Goal: Information Seeking & Learning: Check status

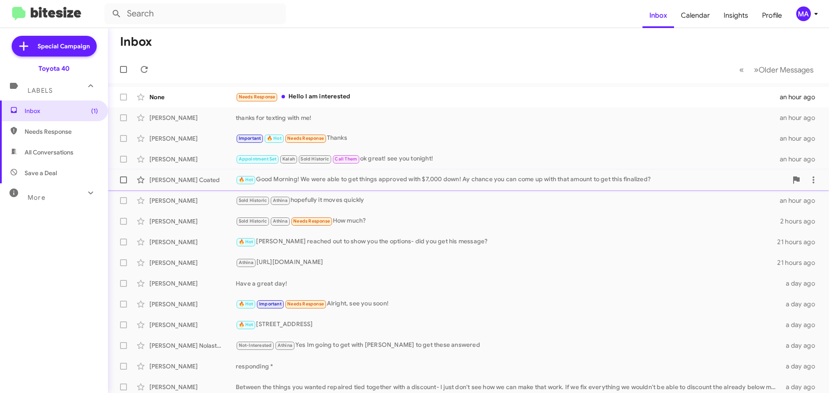
click at [348, 180] on div "🔥 Hot Good Morning! We were able to get things approved with $7,000 down! Ay ch…" at bounding box center [512, 180] width 552 height 10
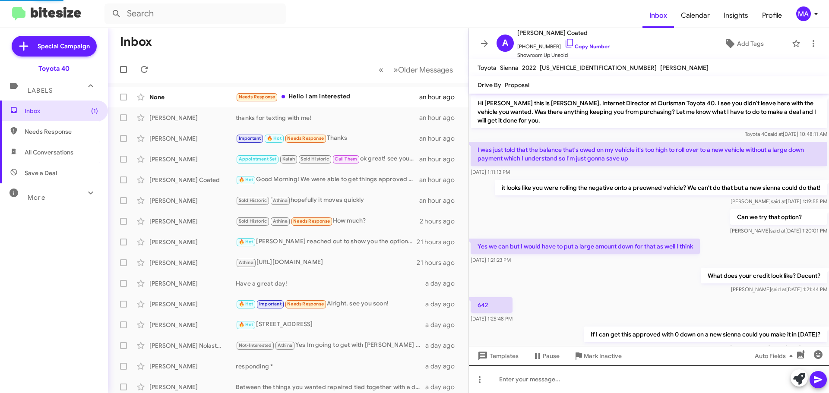
scroll to position [381, 0]
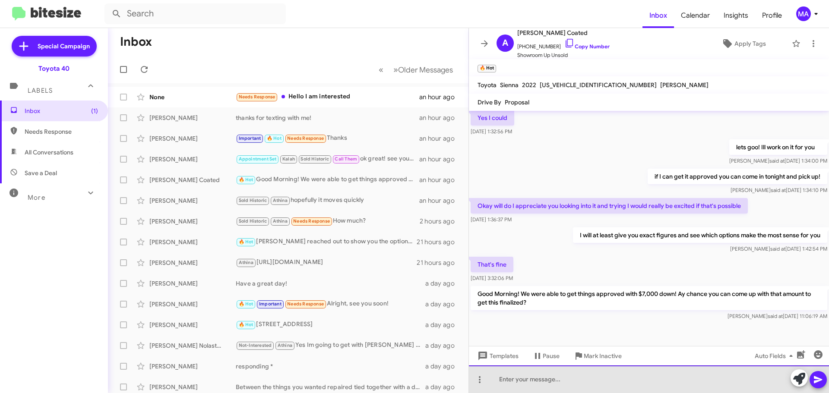
click at [527, 382] on div at bounding box center [649, 380] width 360 height 28
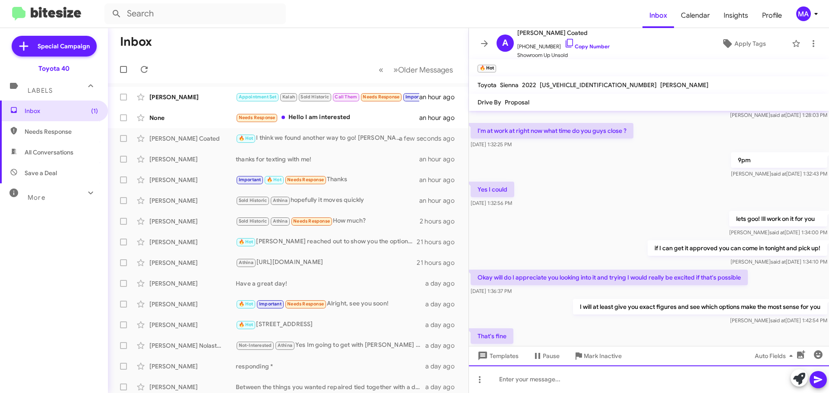
scroll to position [430, 0]
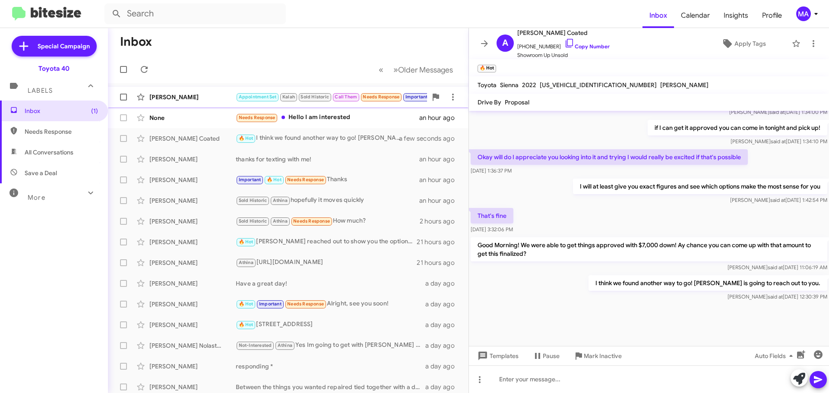
click at [201, 96] on div "[PERSON_NAME]" at bounding box center [192, 97] width 86 height 9
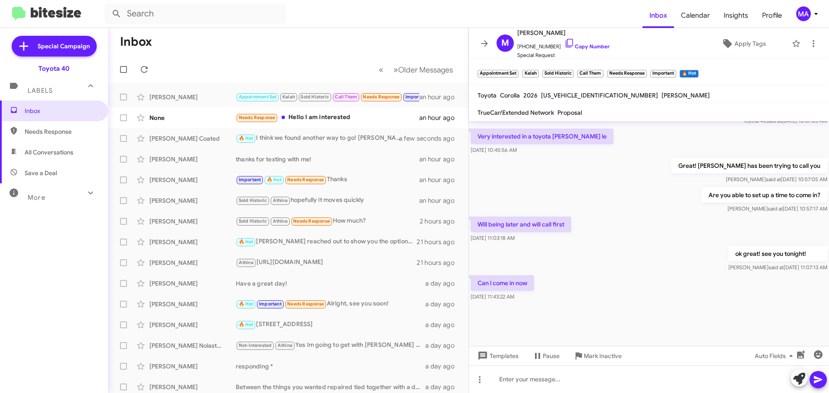
scroll to position [493, 0]
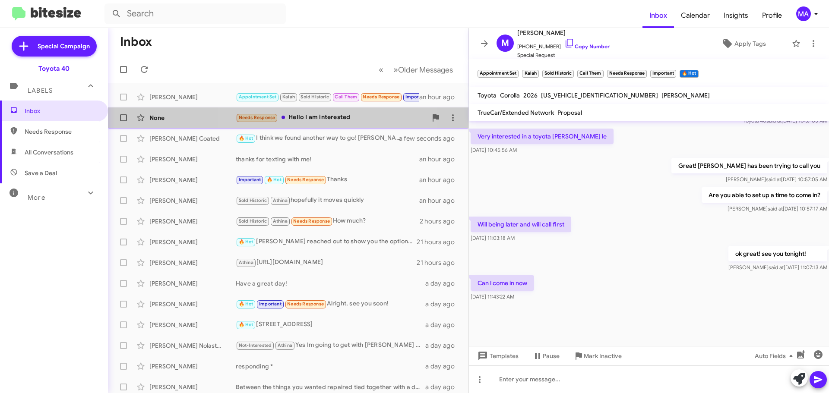
click at [314, 122] on div "Needs Response Hello I am interested" at bounding box center [331, 118] width 191 height 10
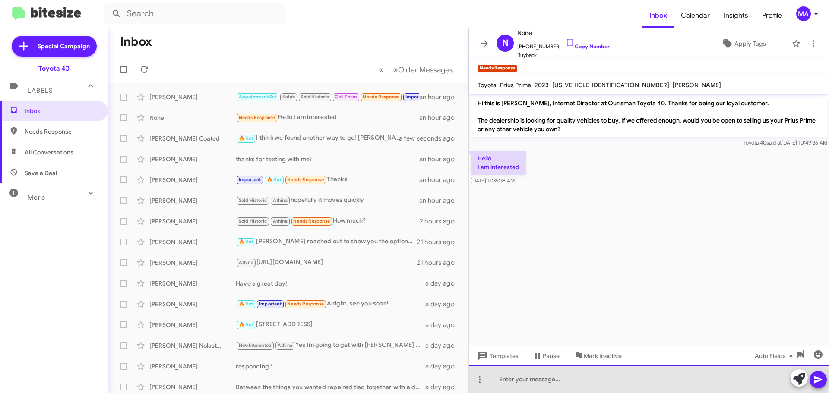
click at [525, 383] on div at bounding box center [649, 380] width 360 height 28
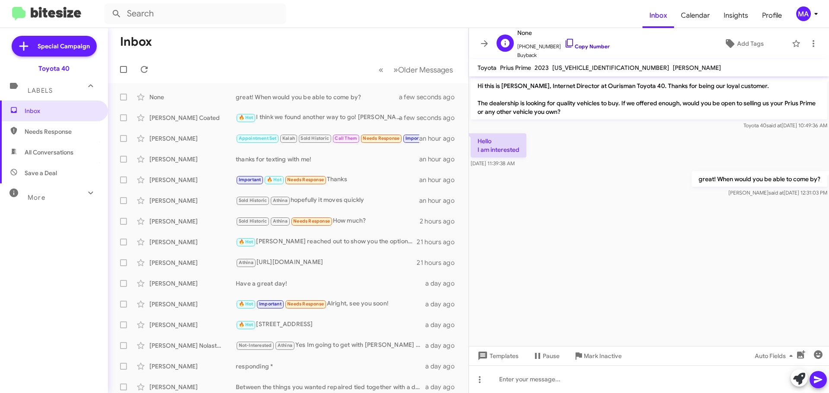
click at [566, 41] on icon at bounding box center [569, 43] width 7 height 9
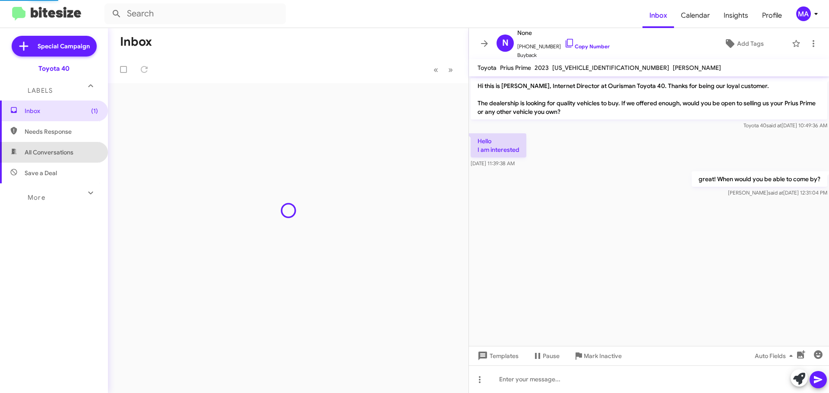
click at [54, 153] on span "All Conversations" at bounding box center [49, 152] width 49 height 9
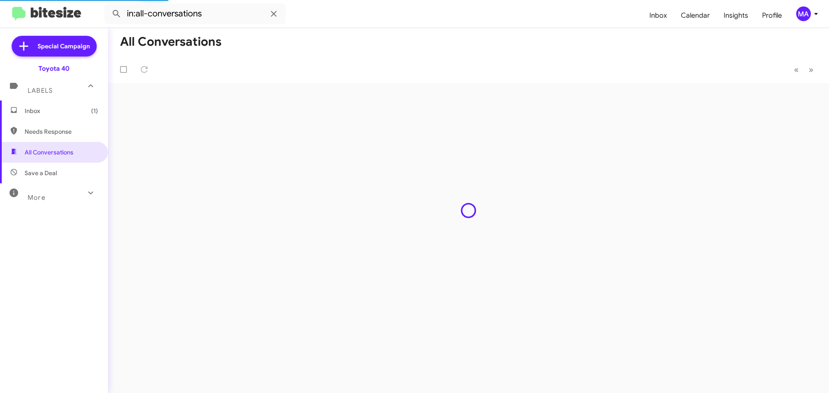
click at [54, 131] on span "Needs Response" at bounding box center [61, 131] width 73 height 9
type input "in:needs-response"
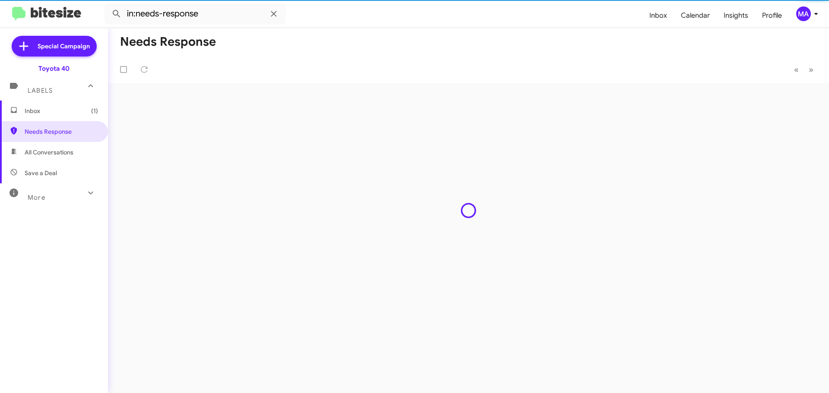
click at [50, 108] on span "Inbox (1)" at bounding box center [61, 111] width 73 height 9
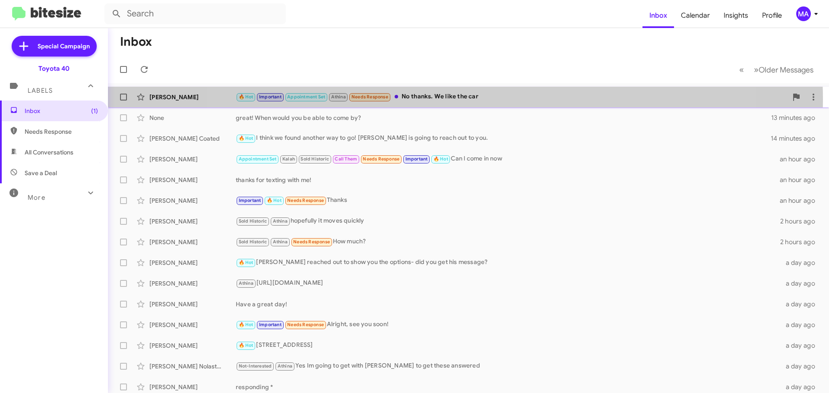
click at [460, 99] on div "🔥 Hot Important Appointment Set Athina Needs Response No thanks. We like the car" at bounding box center [512, 97] width 552 height 10
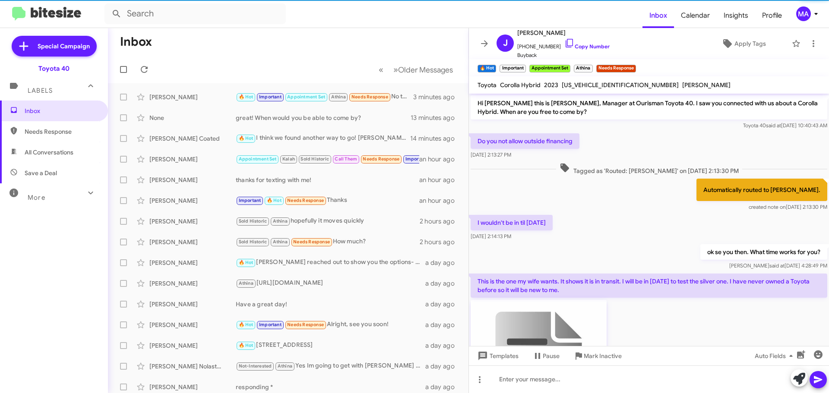
scroll to position [559, 0]
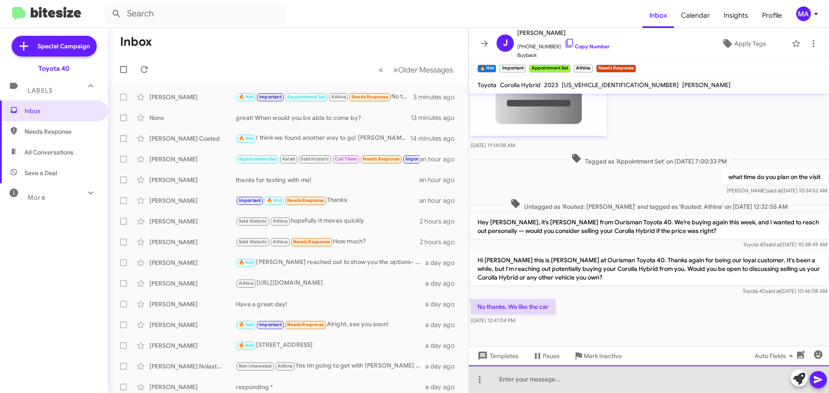
click at [542, 377] on div at bounding box center [649, 380] width 360 height 28
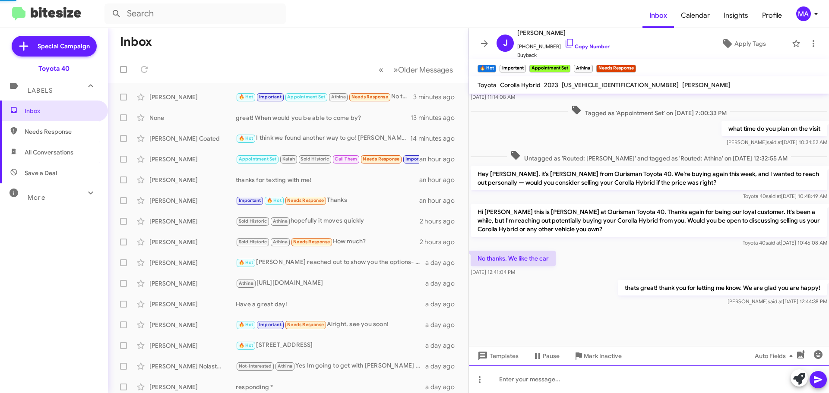
scroll to position [608, 0]
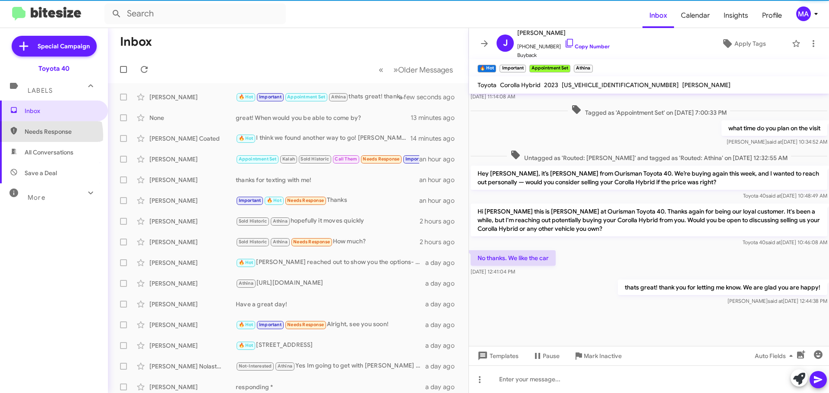
click at [39, 136] on span "Needs Response" at bounding box center [61, 131] width 73 height 9
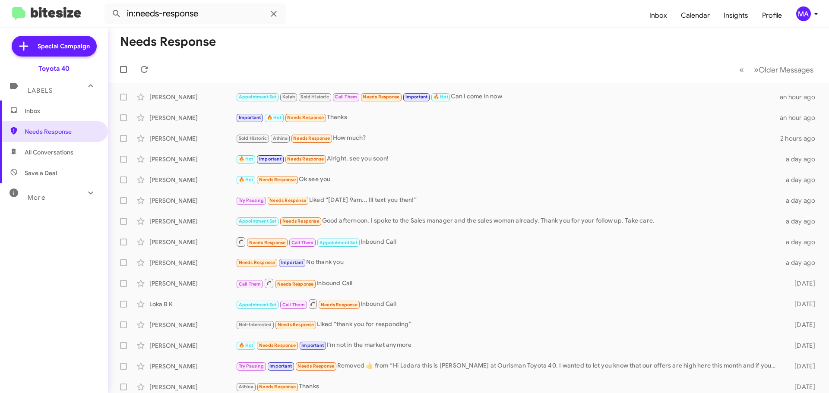
click at [50, 153] on span "All Conversations" at bounding box center [49, 152] width 49 height 9
type input "in:all-conversations"
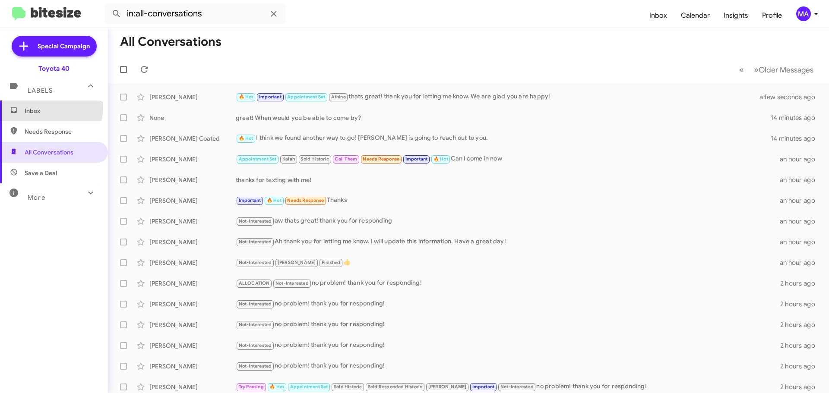
click at [47, 108] on span "Inbox" at bounding box center [61, 111] width 73 height 9
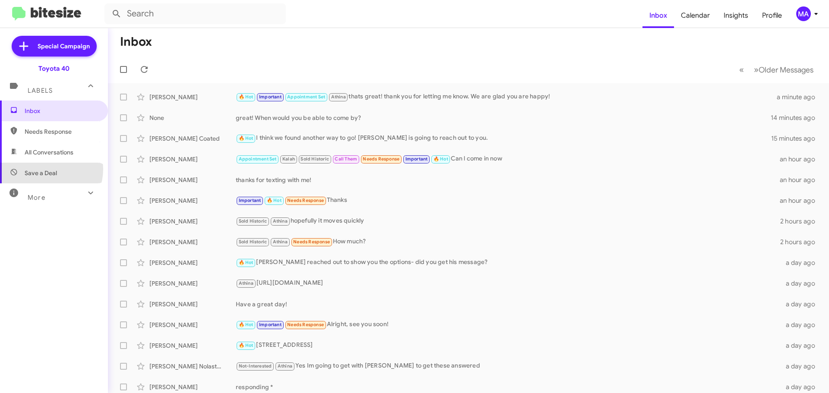
click at [45, 169] on span "Save a Deal" at bounding box center [41, 173] width 32 height 9
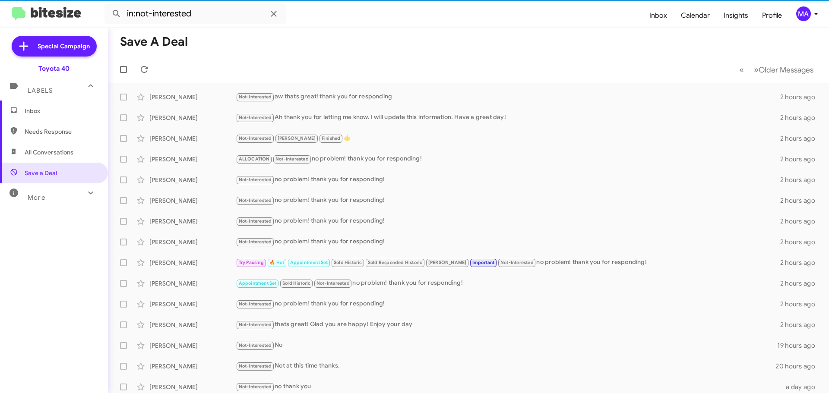
click at [45, 153] on span "All Conversations" at bounding box center [49, 152] width 49 height 9
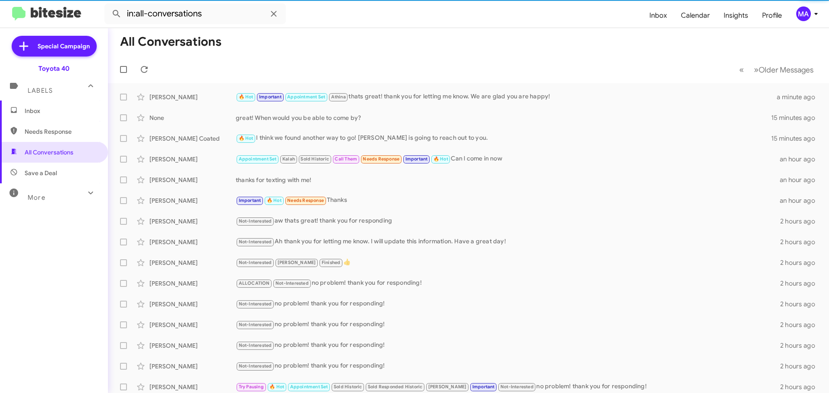
click at [45, 131] on span "Needs Response" at bounding box center [61, 131] width 73 height 9
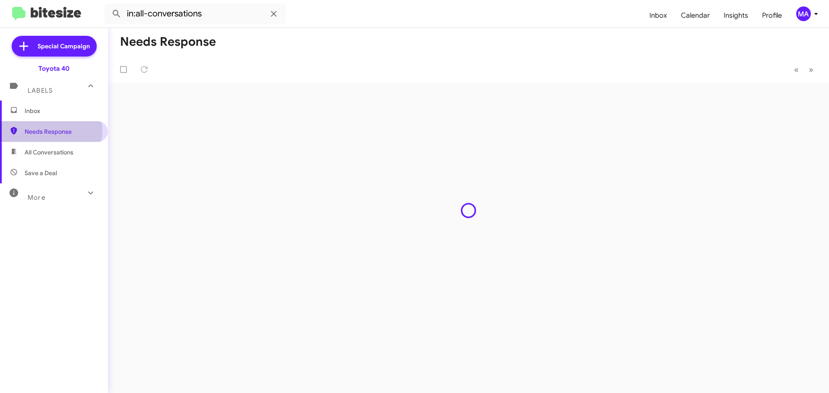
type input "in:needs-response"
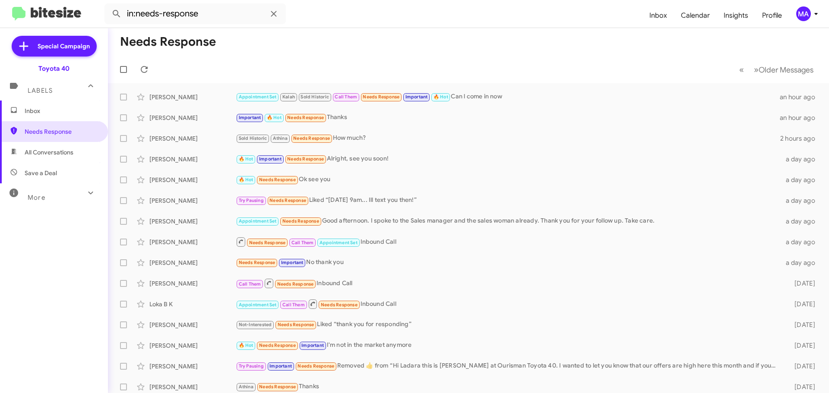
click at [42, 112] on span "Inbox" at bounding box center [61, 111] width 73 height 9
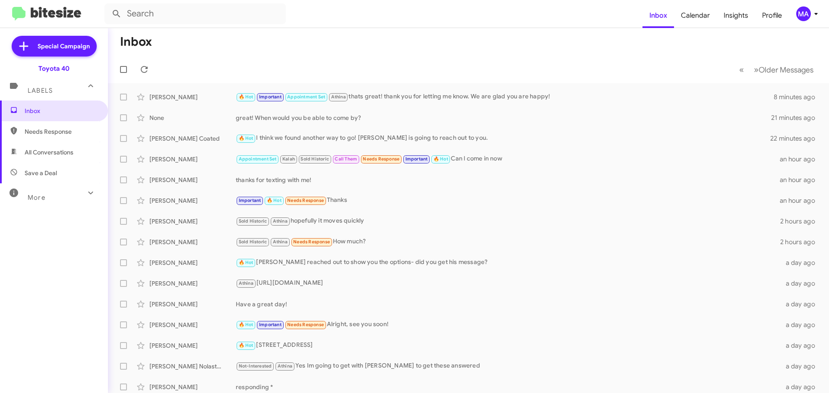
click at [57, 138] on span "Needs Response" at bounding box center [54, 131] width 108 height 21
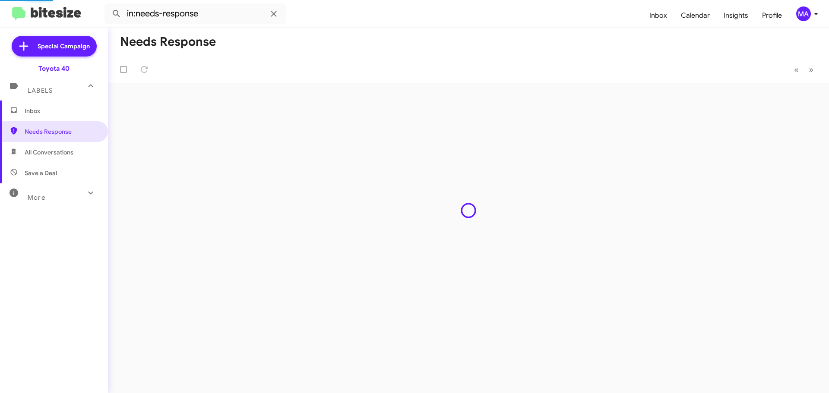
click at [58, 155] on span "All Conversations" at bounding box center [49, 152] width 49 height 9
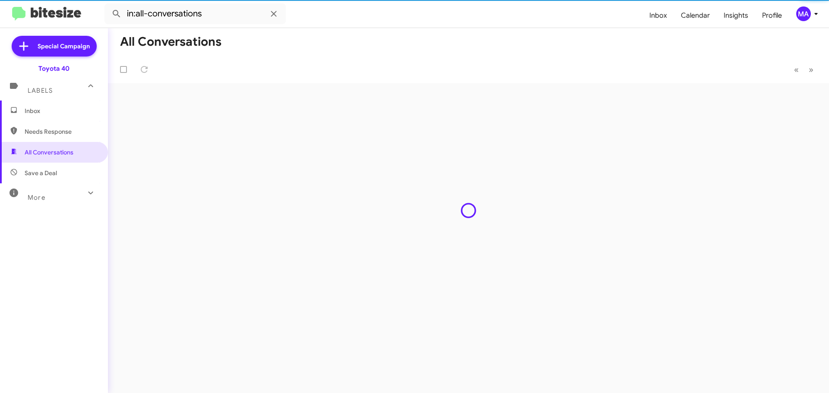
click at [59, 176] on span "Save a Deal" at bounding box center [54, 173] width 108 height 21
type input "in:not-interested"
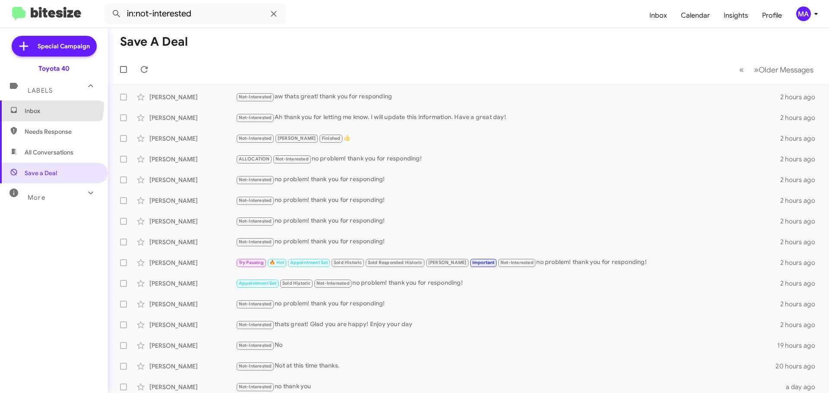
click at [48, 105] on span "Inbox" at bounding box center [54, 111] width 108 height 21
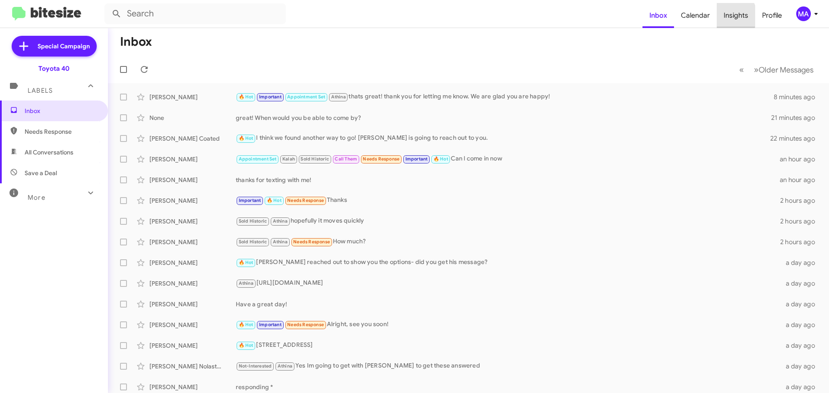
click at [731, 16] on span "Insights" at bounding box center [736, 15] width 38 height 25
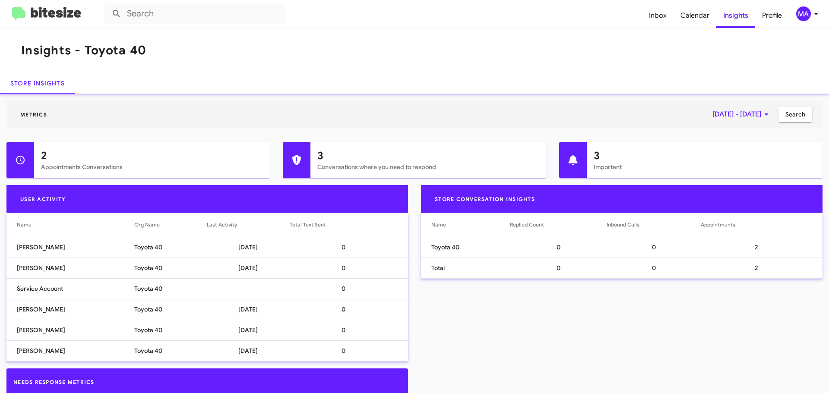
click at [749, 113] on span "[DATE] - [DATE]" at bounding box center [742, 115] width 59 height 16
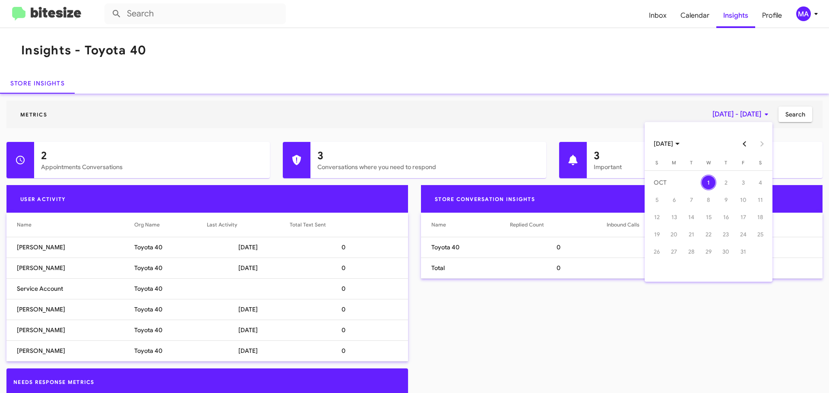
click at [680, 146] on span "[DATE]" at bounding box center [667, 144] width 26 height 16
click at [751, 256] on div "2025" at bounding box center [754, 257] width 27 height 16
click at [700, 222] on div "OCT" at bounding box center [693, 223] width 27 height 16
click at [749, 143] on button "Previous month" at bounding box center [744, 143] width 17 height 17
click at [672, 197] on div "1" at bounding box center [674, 200] width 16 height 16
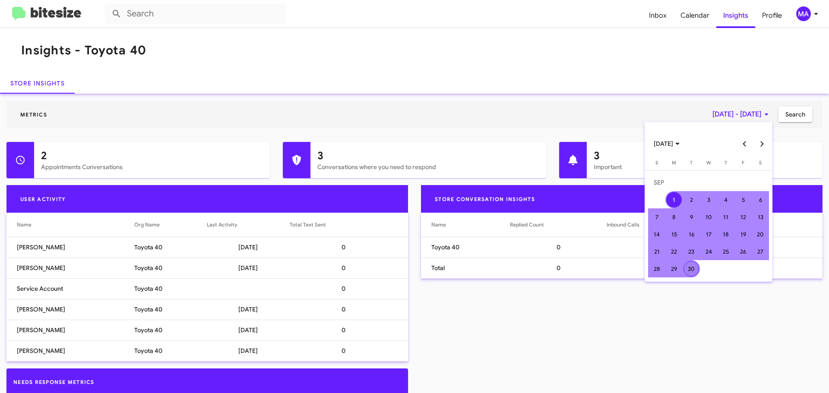
click at [689, 267] on div "30" at bounding box center [692, 269] width 16 height 16
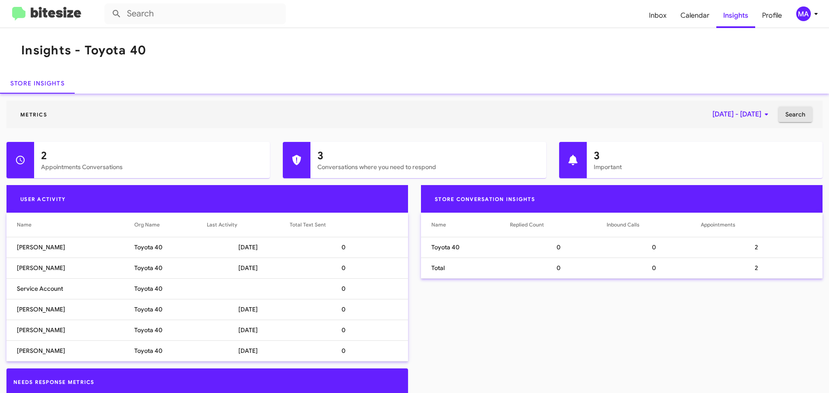
click at [799, 115] on button "Search" at bounding box center [796, 115] width 34 height 16
